Goal: Transaction & Acquisition: Purchase product/service

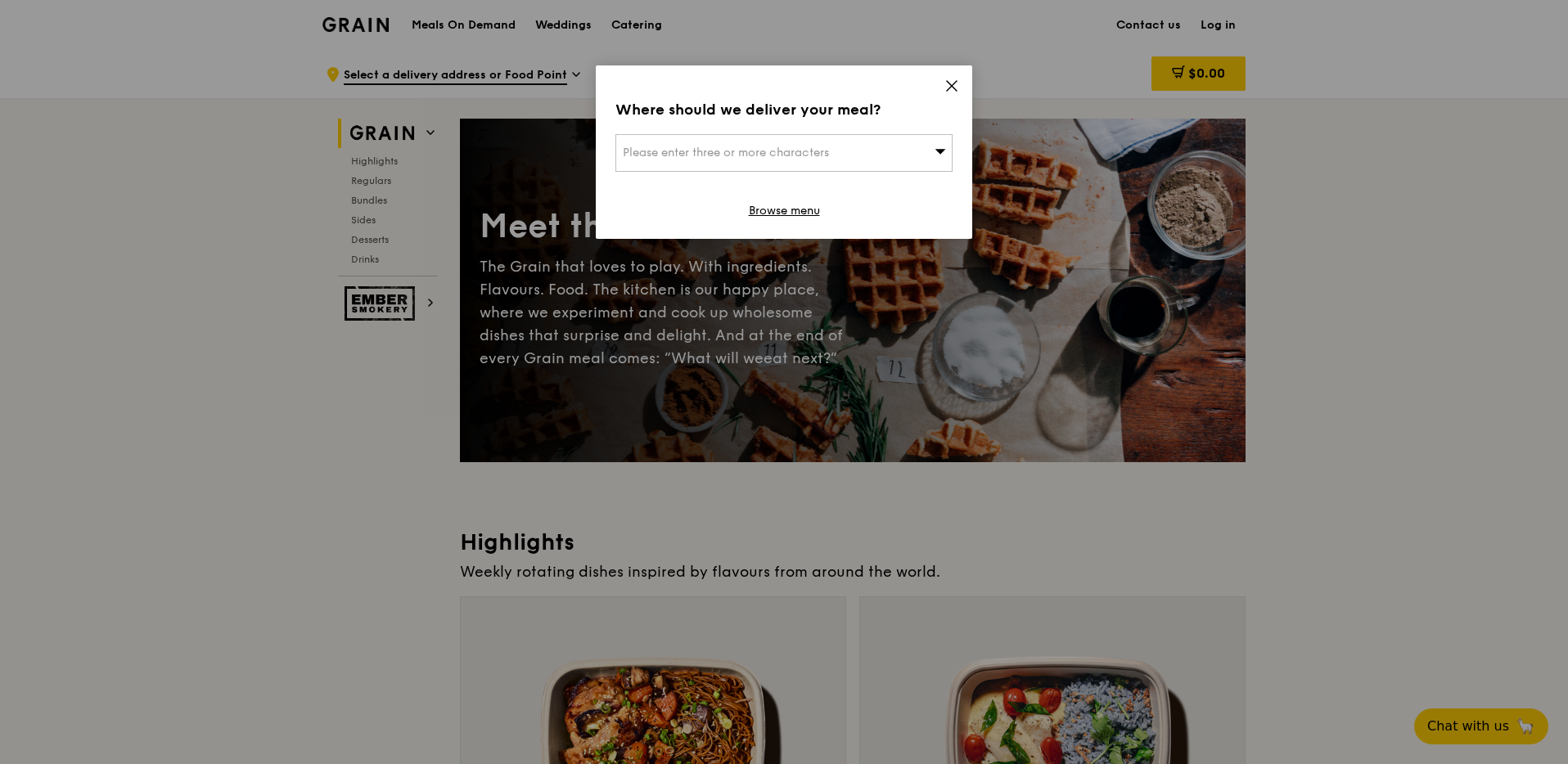
click at [959, 92] on div "Where should we deliver your meal? Please enter three or more characters Browse…" at bounding box center [784, 152] width 377 height 174
click at [945, 80] on icon at bounding box center [952, 86] width 15 height 15
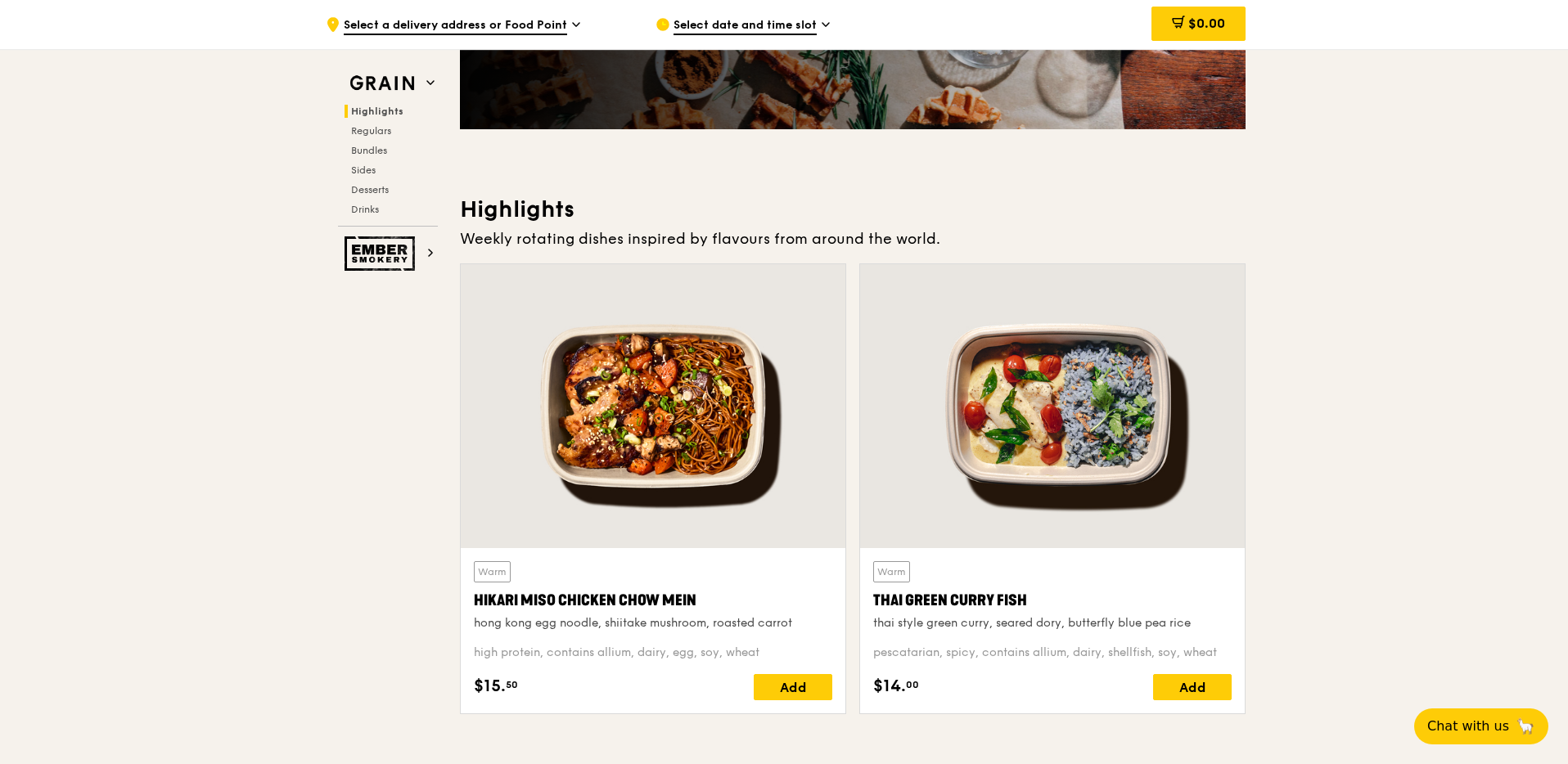
scroll to position [488, 0]
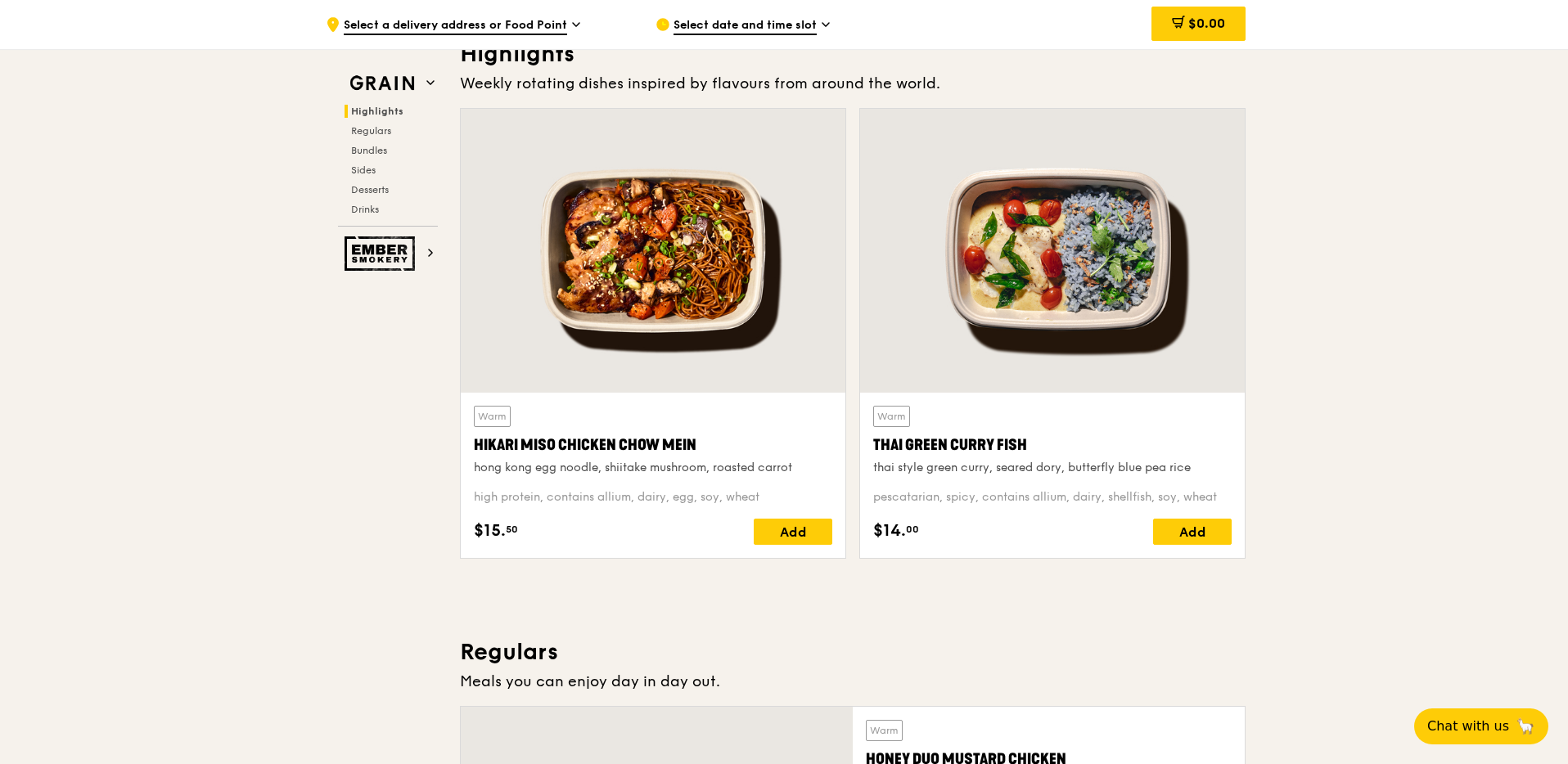
click at [653, 271] on div at bounding box center [653, 251] width 385 height 284
click at [1025, 345] on div at bounding box center [1052, 251] width 385 height 284
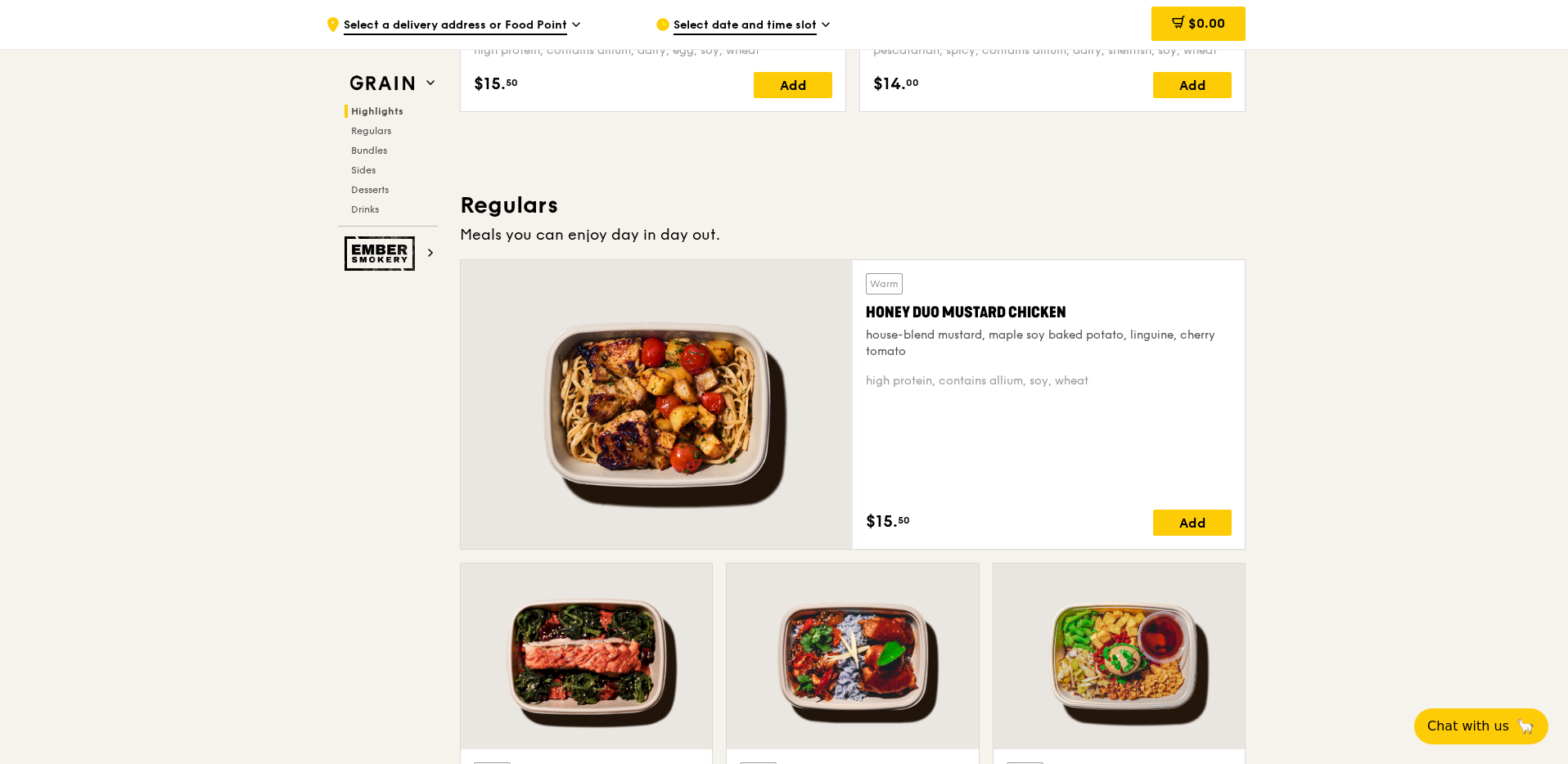
click at [712, 407] on div at bounding box center [656, 404] width 392 height 288
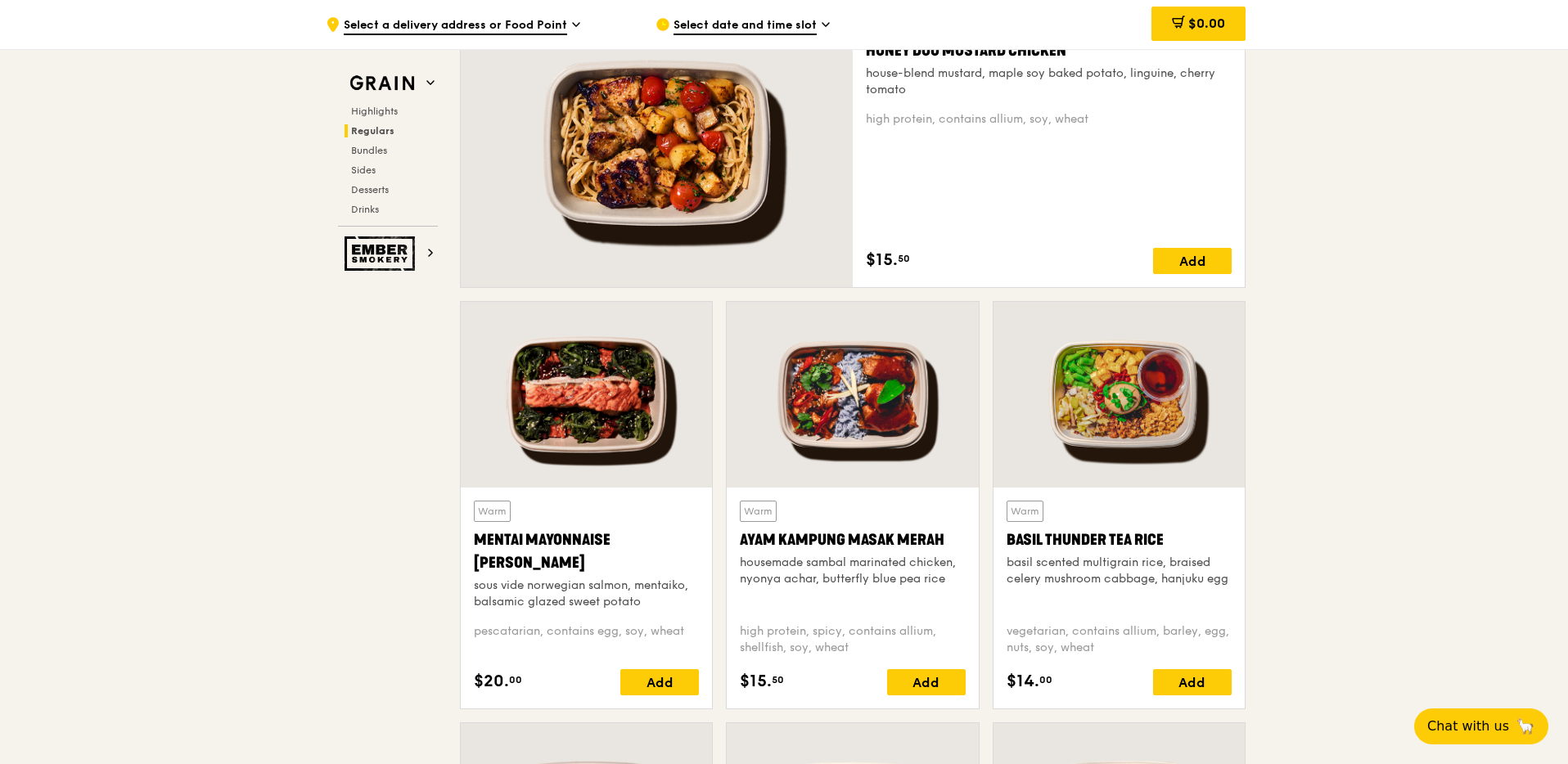
click at [571, 382] on div at bounding box center [586, 394] width 251 height 185
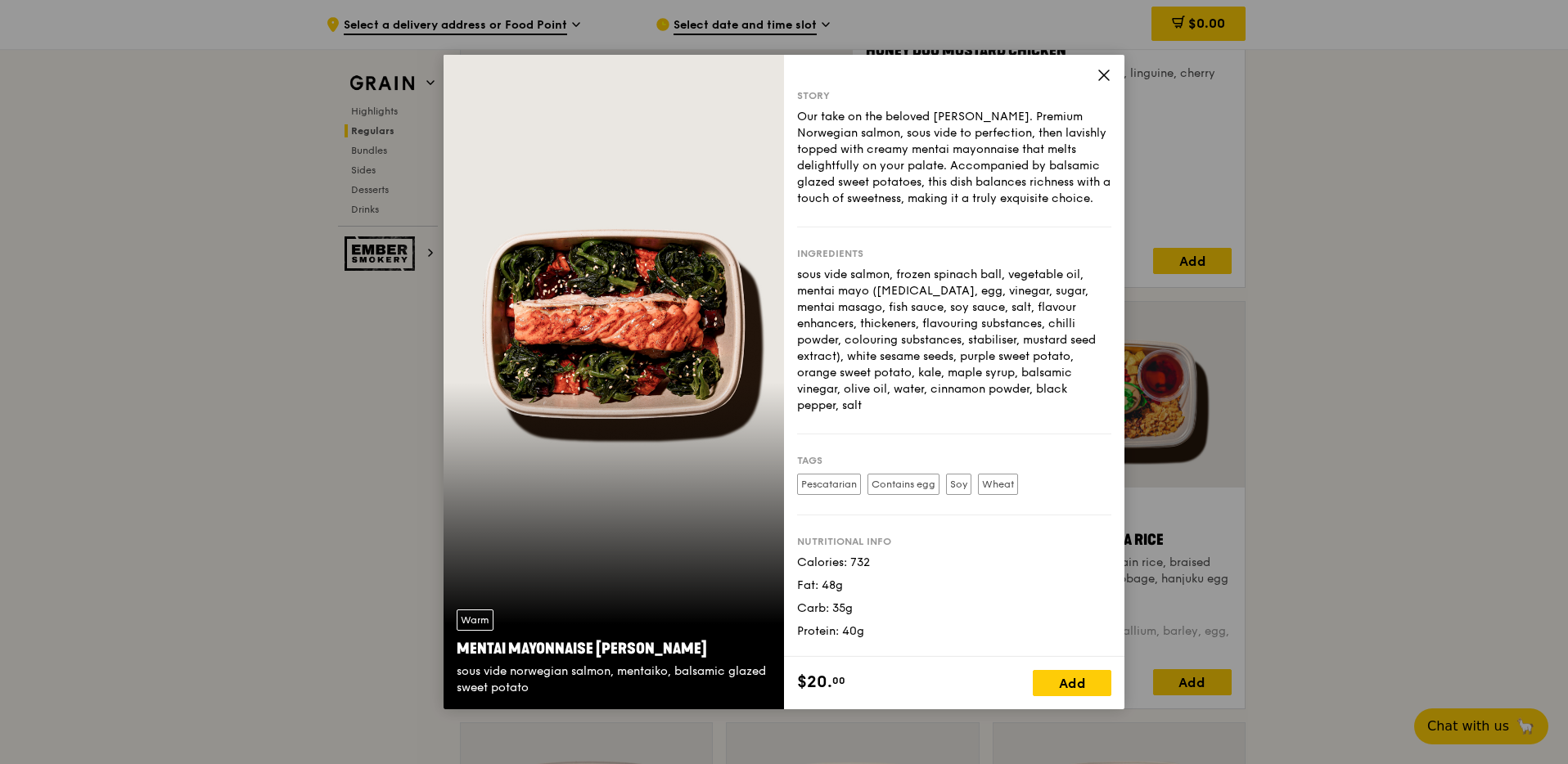
click at [1098, 78] on icon at bounding box center [1104, 76] width 15 height 15
